Goal: Communication & Community: Ask a question

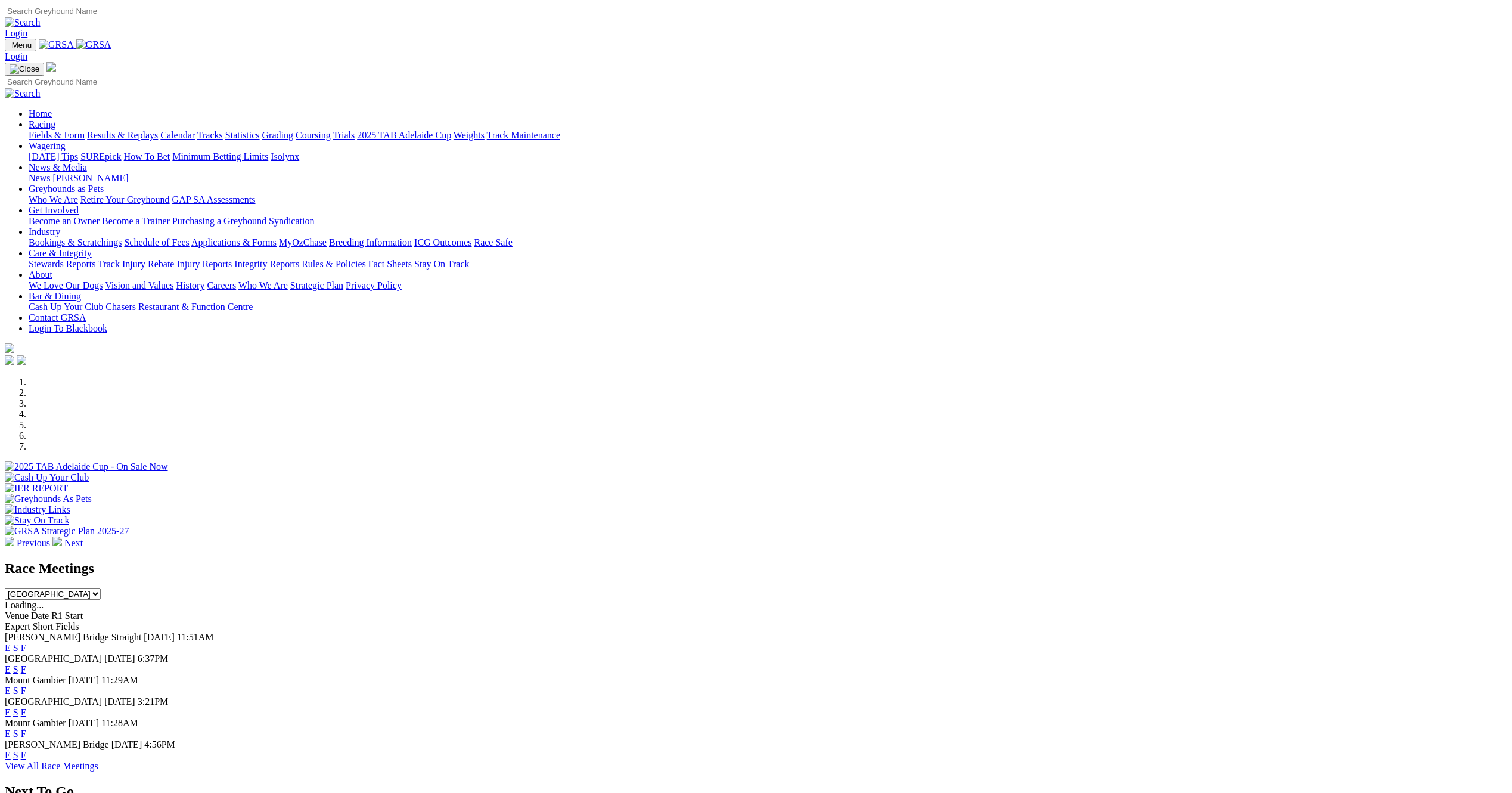
click at [52, 269] on link "About" at bounding box center [40, 274] width 24 height 10
click at [1235, 377] on div "Previous Next" at bounding box center [756, 463] width 1503 height 171
click at [86, 312] on link "Contact GRSA" at bounding box center [57, 317] width 57 height 10
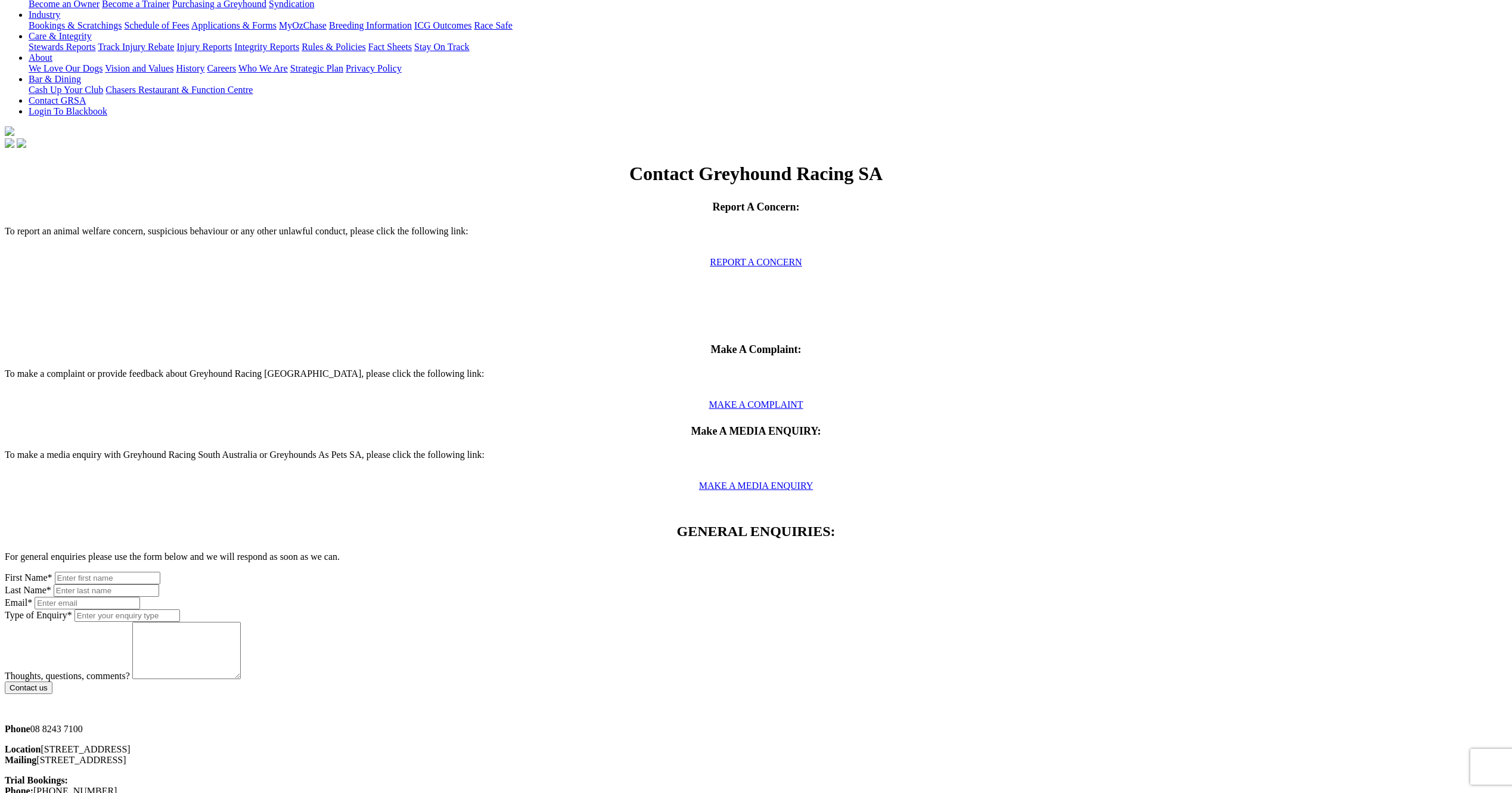
scroll to position [119, 0]
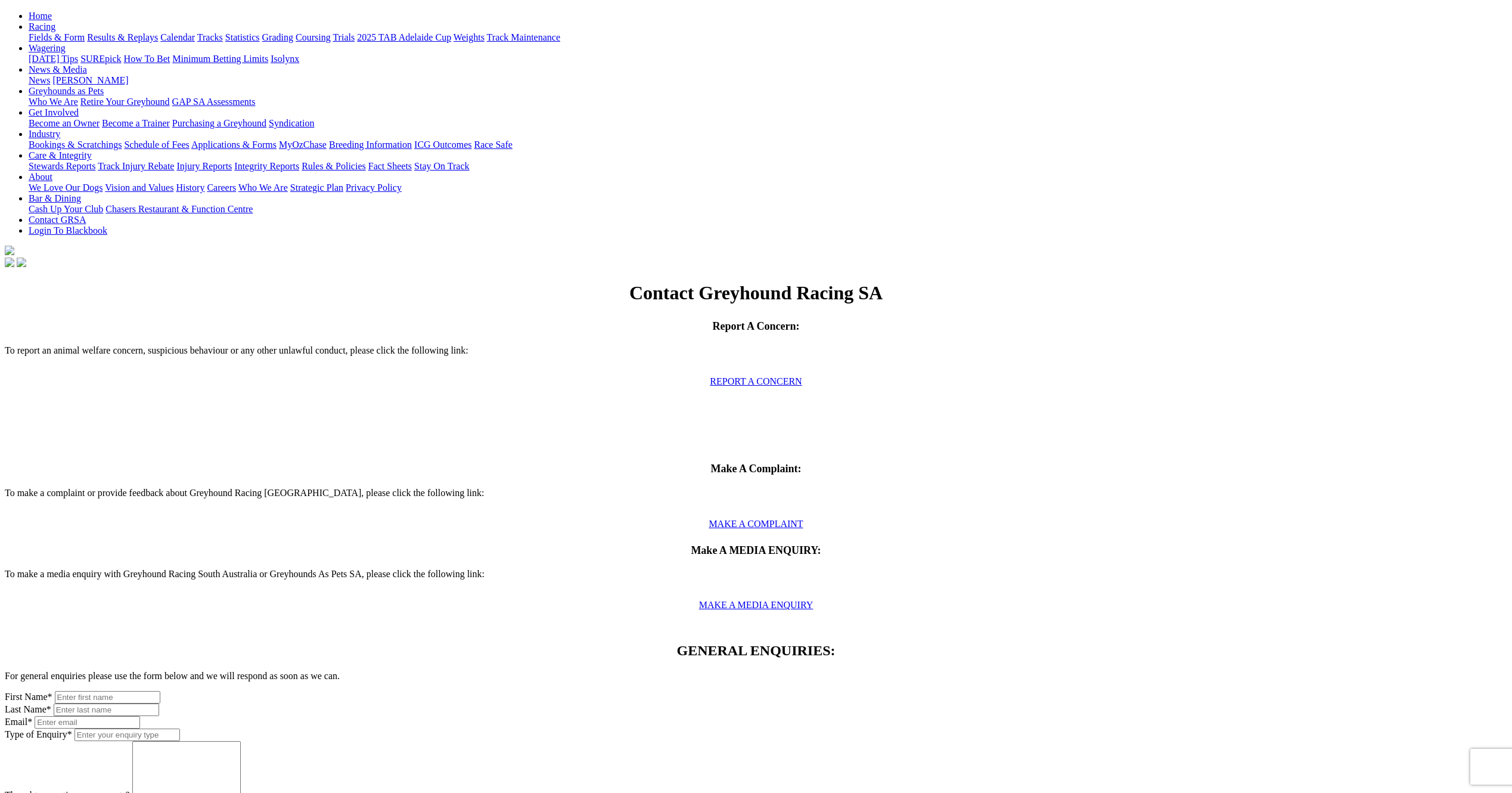
click at [160, 691] on input "text" at bounding box center [107, 697] width 105 height 12
type input "[PERSON_NAME]"
type input "[PERSON_NAME][EMAIL_ADDRESS][DOMAIN_NAME]"
click at [180, 728] on input "Type of Enquiry *" at bounding box center [127, 734] width 105 height 12
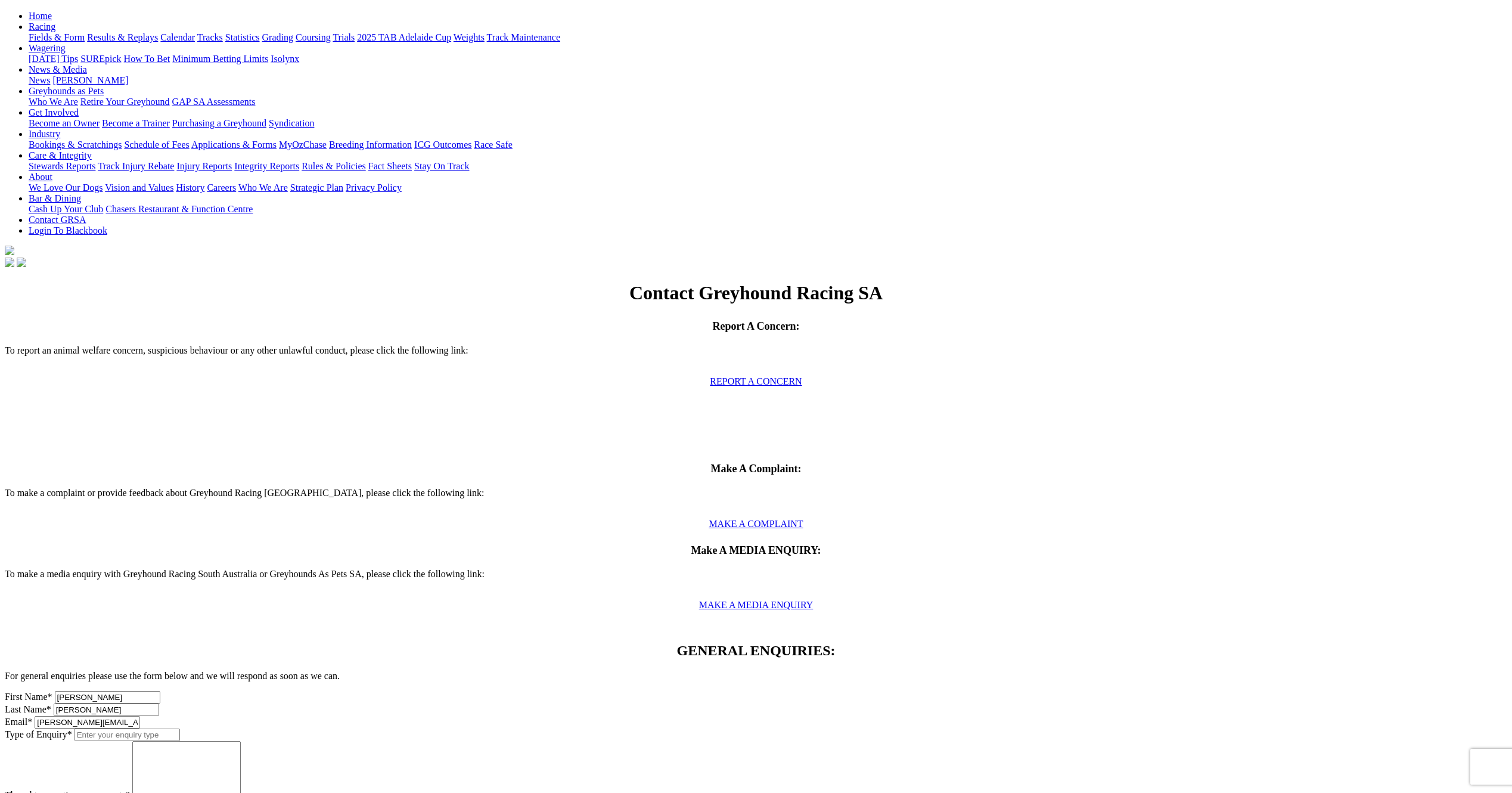
paste input "Request for documentation on wagering approval"
type input "Request for documentation on wagering approval"
drag, startPoint x: 561, startPoint y: 481, endPoint x: 494, endPoint y: 479, distance: 67.0
click at [241, 741] on textarea "Thoughts, questions, comments?" at bounding box center [186, 770] width 108 height 57
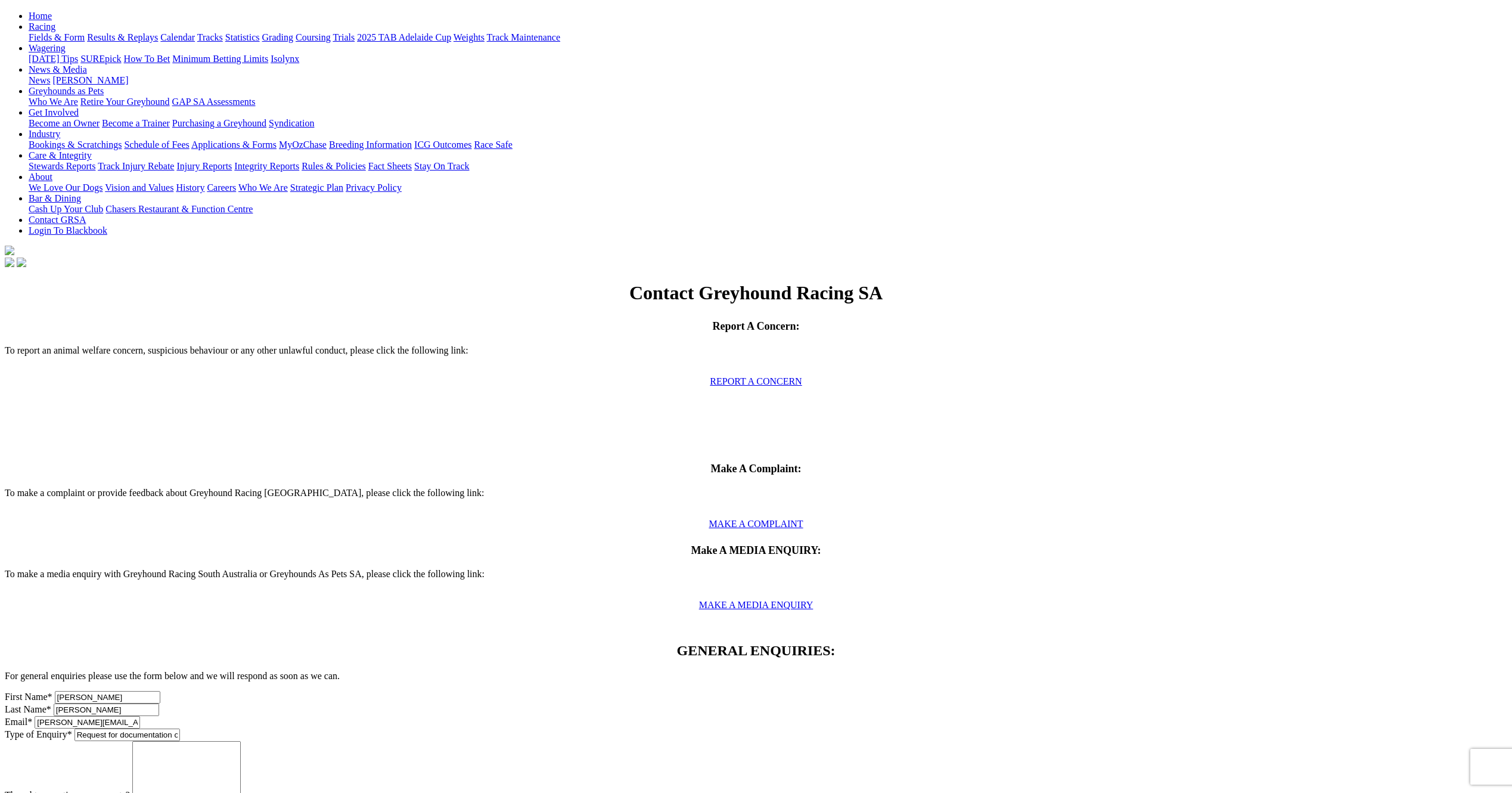
paste textarea "To whom it may concern, I represent an organisation that is in the final stages…"
type textarea "To whom it may concern, I represent an organisation that is in the final stages…"
drag, startPoint x: 653, startPoint y: 585, endPoint x: 632, endPoint y: 582, distance: 21.2
click at [52, 792] on input "Contact us" at bounding box center [29, 807] width 48 height 12
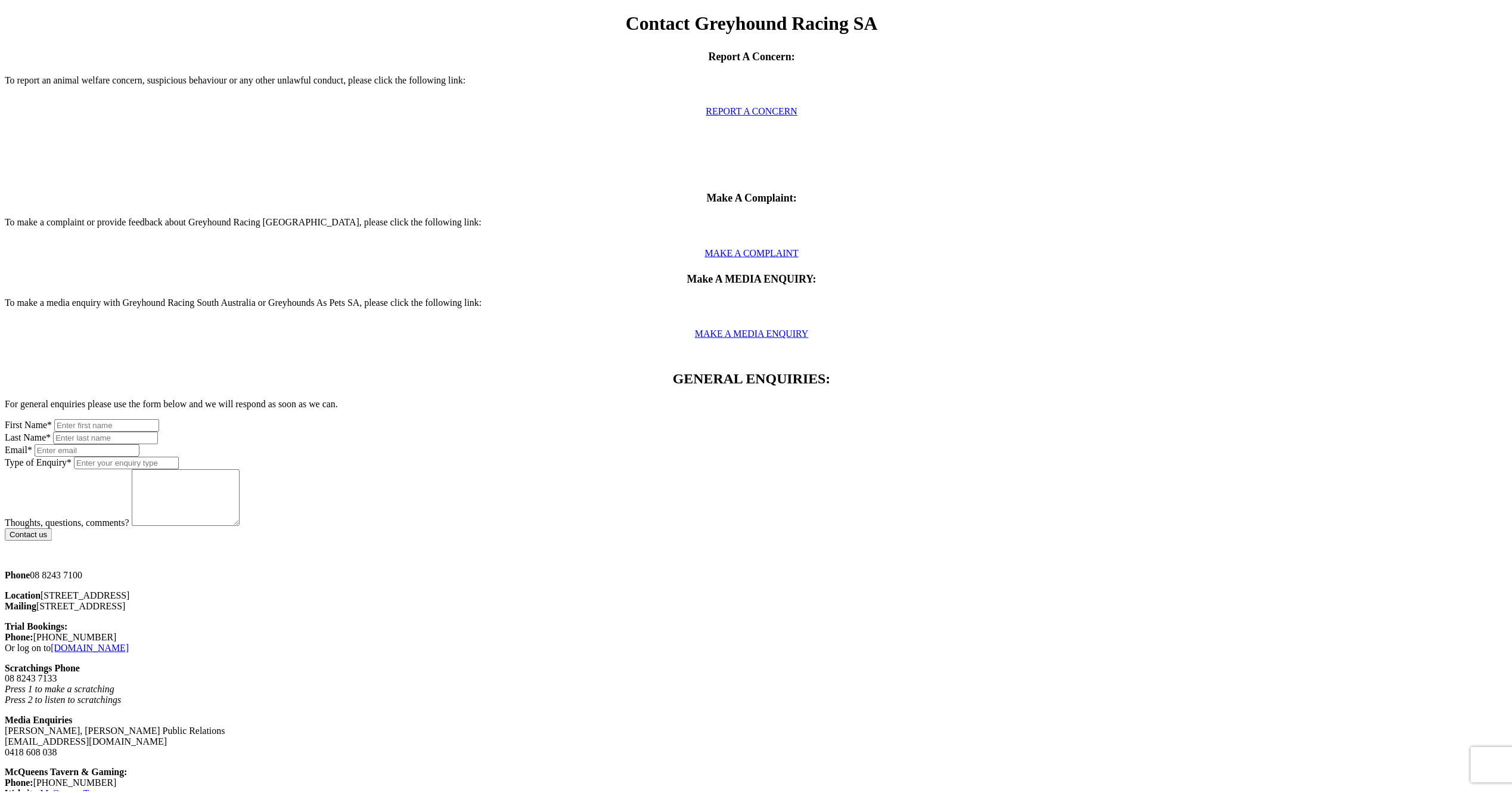
scroll to position [404, 0]
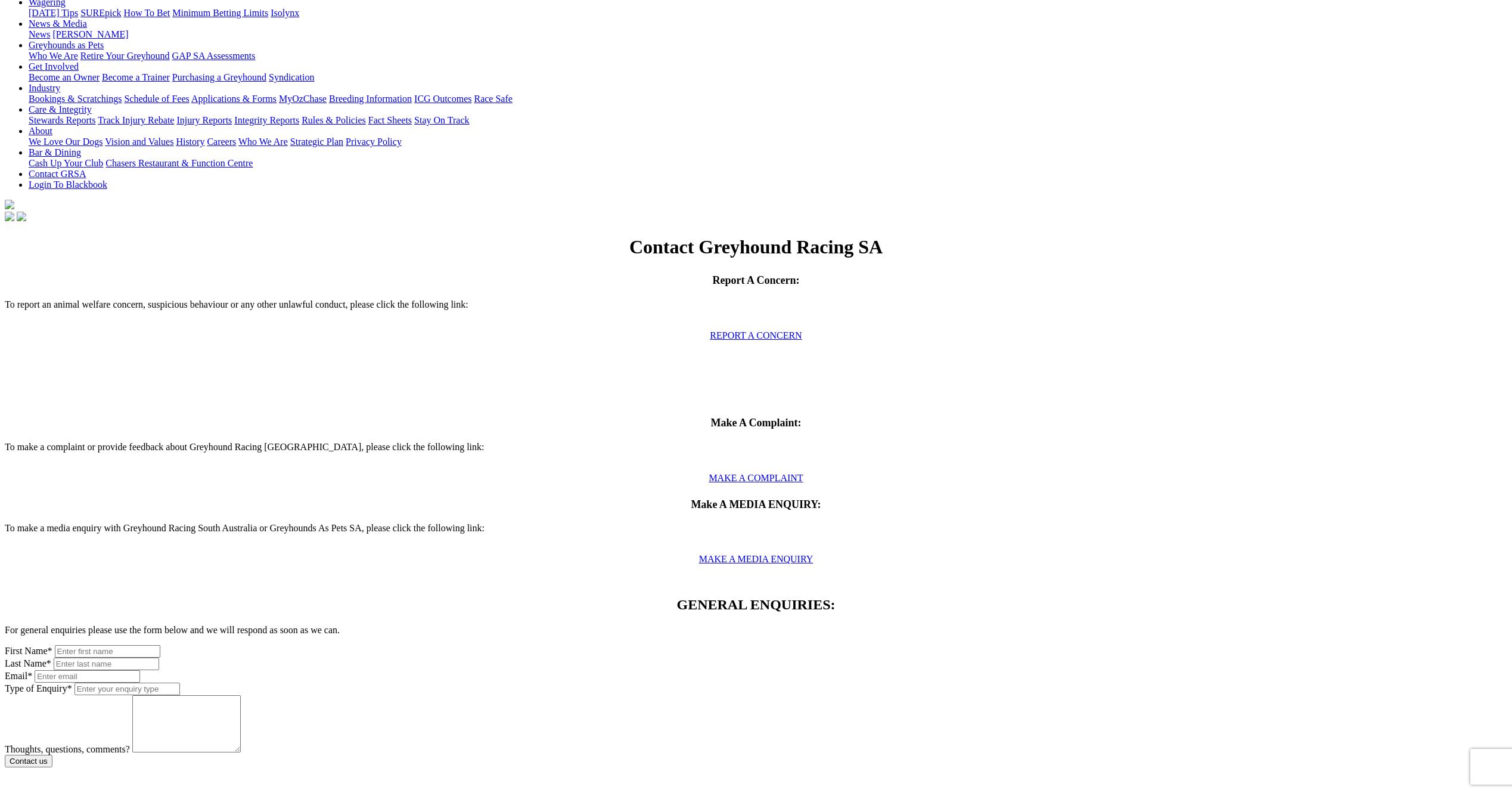
scroll to position [0, 0]
